Goal: Find specific page/section: Find specific page/section

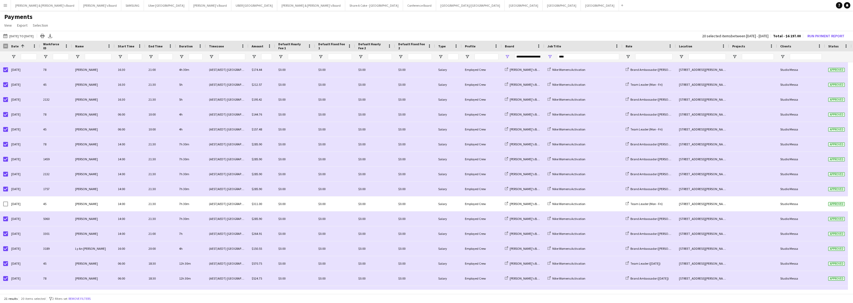
scroll to position [86, 0]
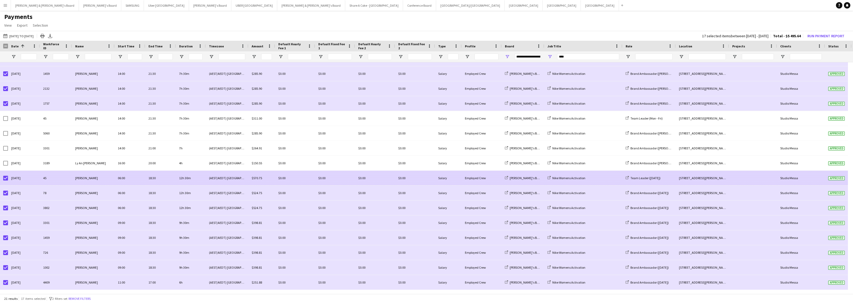
click at [8, 174] on div "[DATE]" at bounding box center [24, 178] width 32 height 15
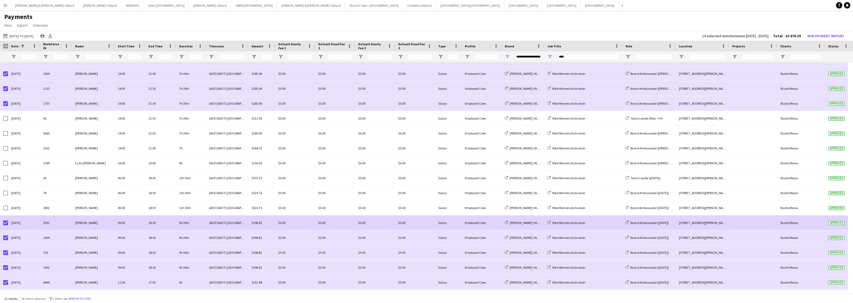
click at [8, 223] on div "[DATE]" at bounding box center [24, 223] width 32 height 15
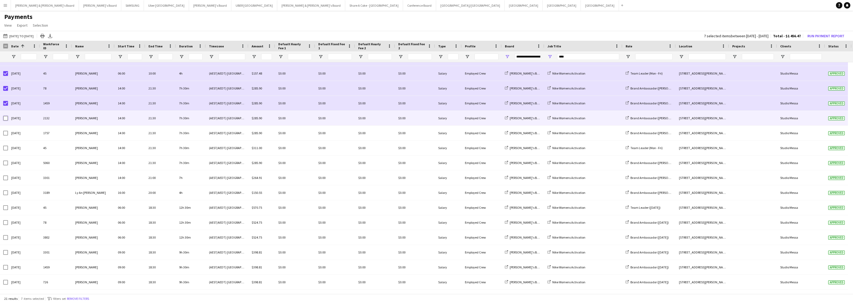
scroll to position [19, 0]
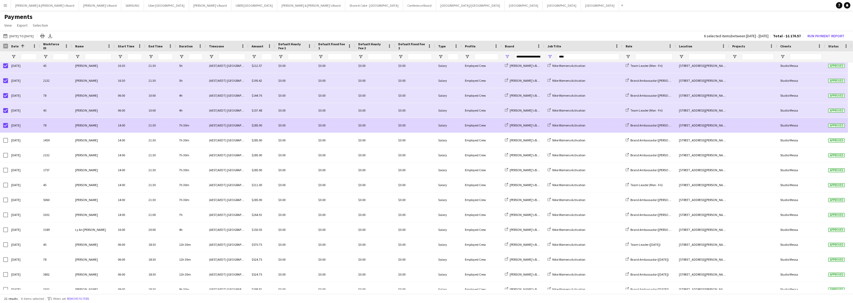
click at [5, 129] on div at bounding box center [5, 125] width 5 height 15
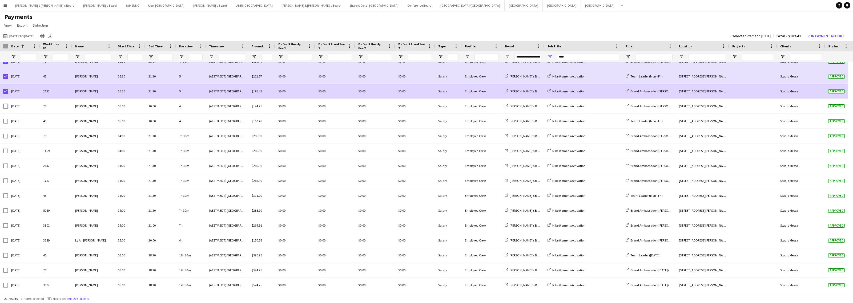
scroll to position [0, 0]
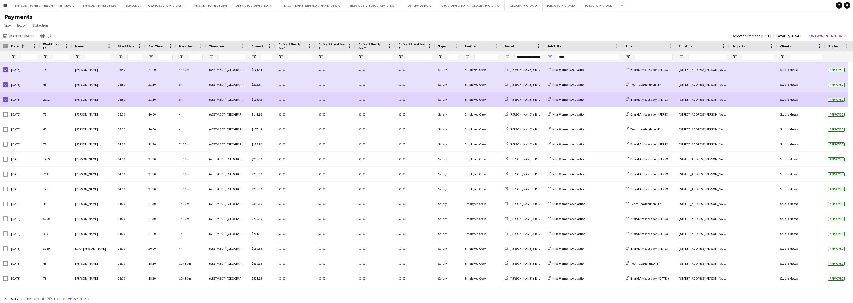
click at [6, 95] on div at bounding box center [5, 99] width 5 height 15
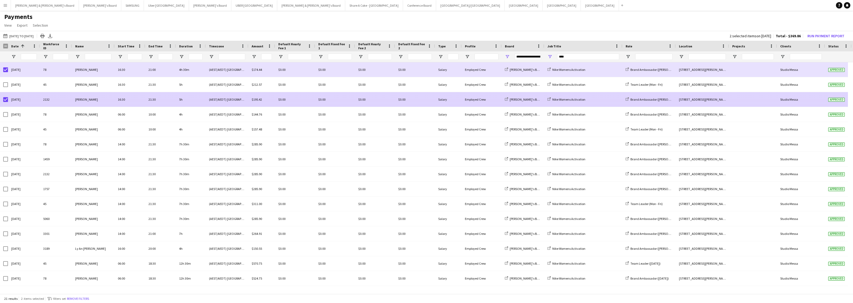
click at [6, 103] on div at bounding box center [5, 99] width 5 height 15
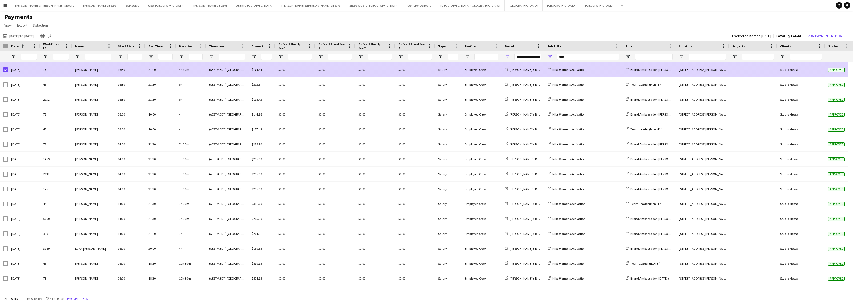
click at [6, 67] on div at bounding box center [5, 69] width 5 height 15
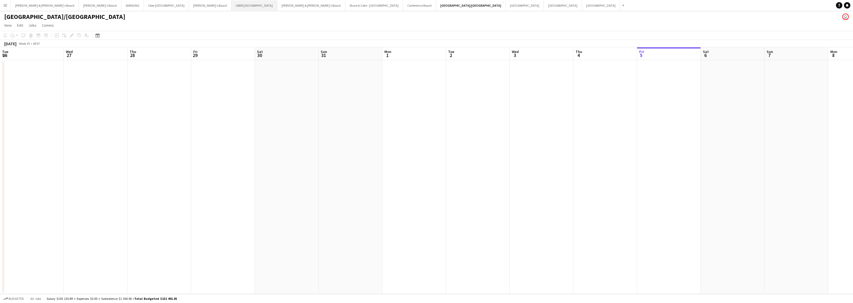
scroll to position [0, 134]
click at [38, 4] on button "[PERSON_NAME] & [PERSON_NAME]'s Board Close" at bounding box center [45, 5] width 68 height 10
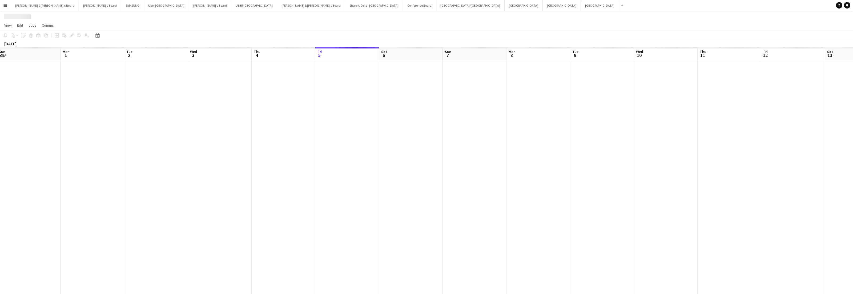
drag, startPoint x: 91, startPoint y: 203, endPoint x: 503, endPoint y: 189, distance: 411.5
click at [499, 189] on app-calendar-viewport "Sat 30 Sun 31 Mon 1 Tue 2 Wed 3 Thu 4 Fri 5 Sat 6 Sun 7 Mon 8 Tue 9 Wed 10 Thu …" at bounding box center [426, 170] width 853 height 247
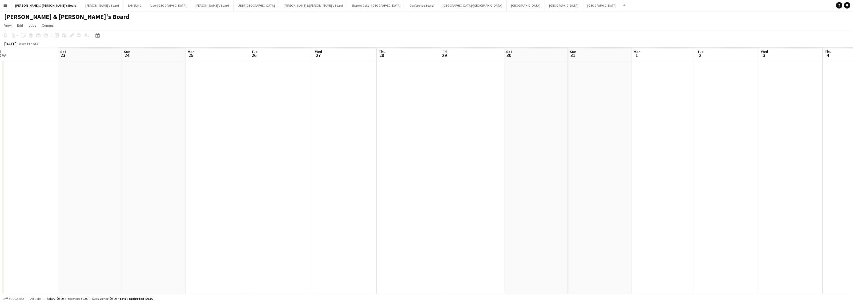
drag, startPoint x: 132, startPoint y: 225, endPoint x: 517, endPoint y: 199, distance: 385.8
click at [512, 199] on app-calendar-viewport "Thu 21 Fri 22 Sat 23 Sun 24 Mon 25 Tue 26 Wed 27 Thu 28 Fri 29 Sat 30 Sun 31 Mo…" at bounding box center [426, 170] width 853 height 247
drag, startPoint x: 161, startPoint y: 236, endPoint x: 546, endPoint y: 209, distance: 385.3
click at [556, 212] on app-calendar-viewport "Sun 17 Mon 18 Tue 19 Wed 20 Thu 21 Fri 22 Sat 23 Sun 24 Mon 25 Tue 26 Wed 27 Th…" at bounding box center [426, 170] width 853 height 247
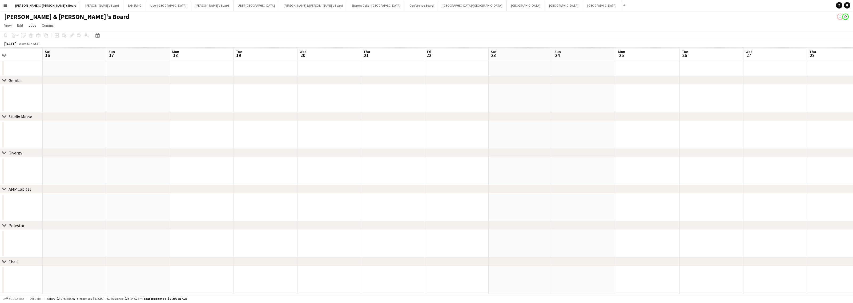
drag, startPoint x: 240, startPoint y: 226, endPoint x: 676, endPoint y: 212, distance: 436.0
click at [676, 212] on div "chevron-right [GEOGRAPHIC_DATA] chevron-right Studio Messa chevron-right Giverg…" at bounding box center [426, 170] width 853 height 247
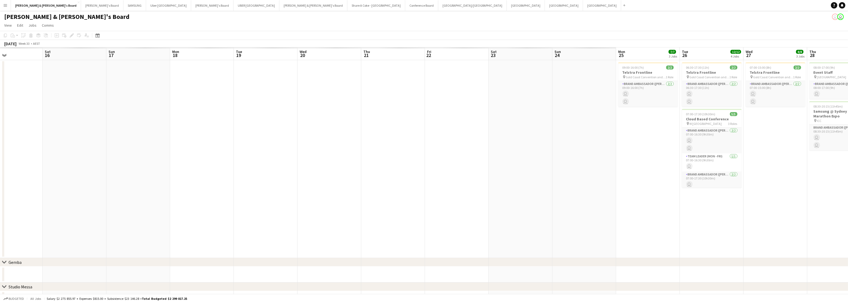
scroll to position [0, 0]
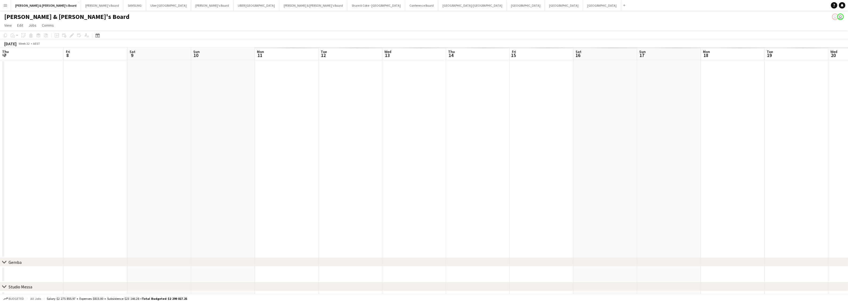
drag, startPoint x: 212, startPoint y: 204, endPoint x: 600, endPoint y: 219, distance: 388.6
drag, startPoint x: 326, startPoint y: 220, endPoint x: 597, endPoint y: 200, distance: 271.3
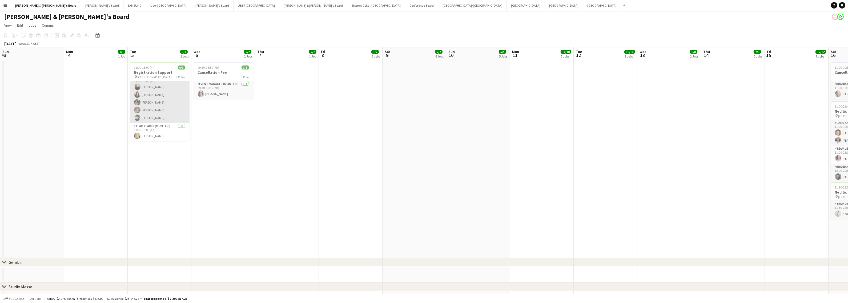
scroll to position [9, 0]
click at [147, 72] on h3 "Registration Support" at bounding box center [160, 72] width 60 height 5
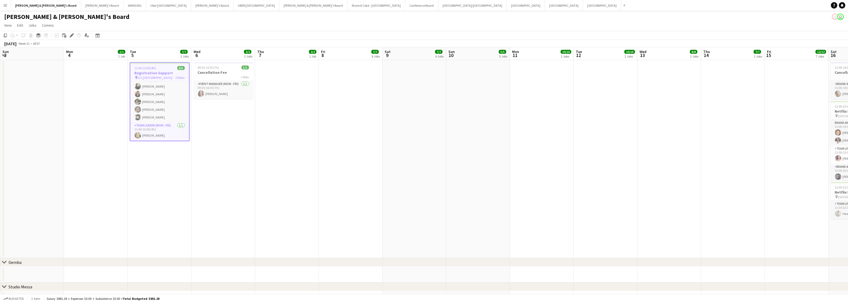
click at [146, 71] on h3 "Registration Support" at bounding box center [159, 73] width 59 height 5
